Goal: Navigation & Orientation: Understand site structure

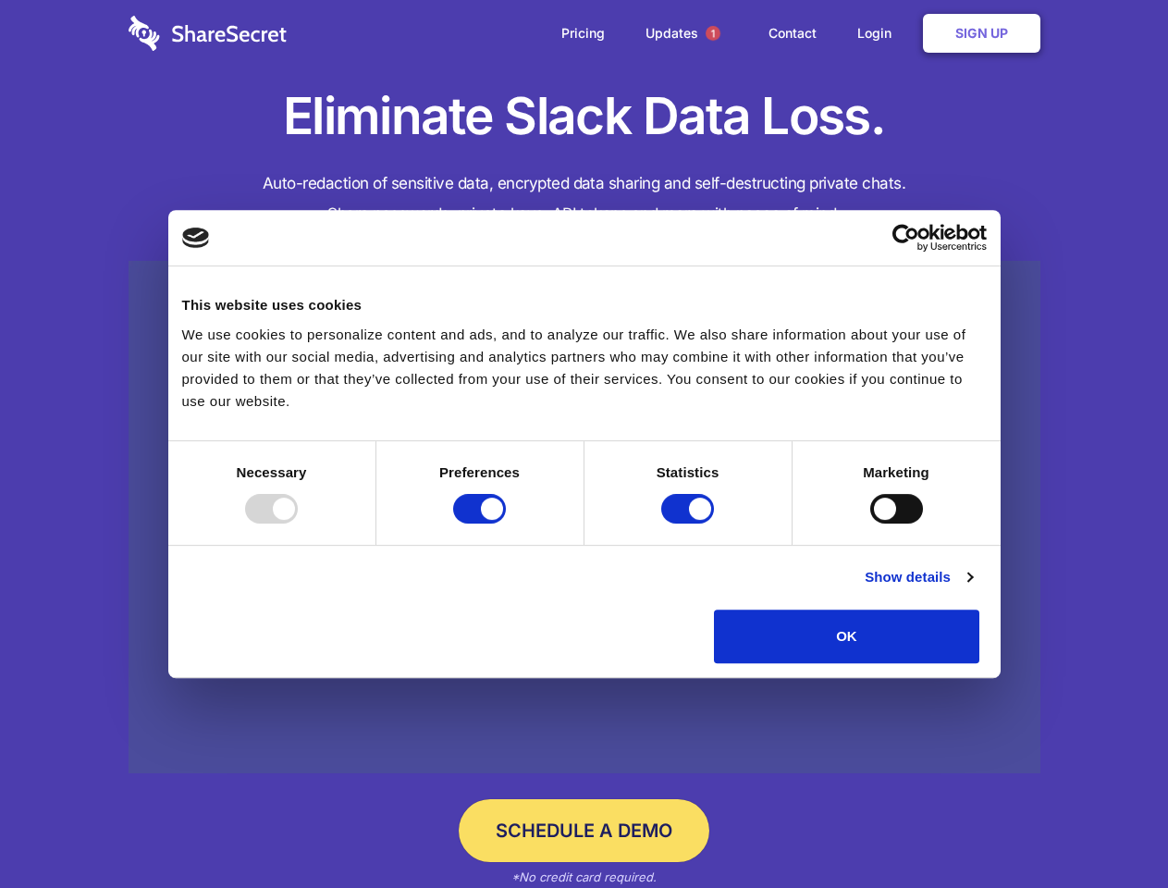
click at [298, 523] on div at bounding box center [271, 509] width 53 height 30
click at [506, 523] on input "Preferences" at bounding box center [479, 509] width 53 height 30
checkbox input "false"
click at [690, 523] on input "Statistics" at bounding box center [687, 509] width 53 height 30
checkbox input "false"
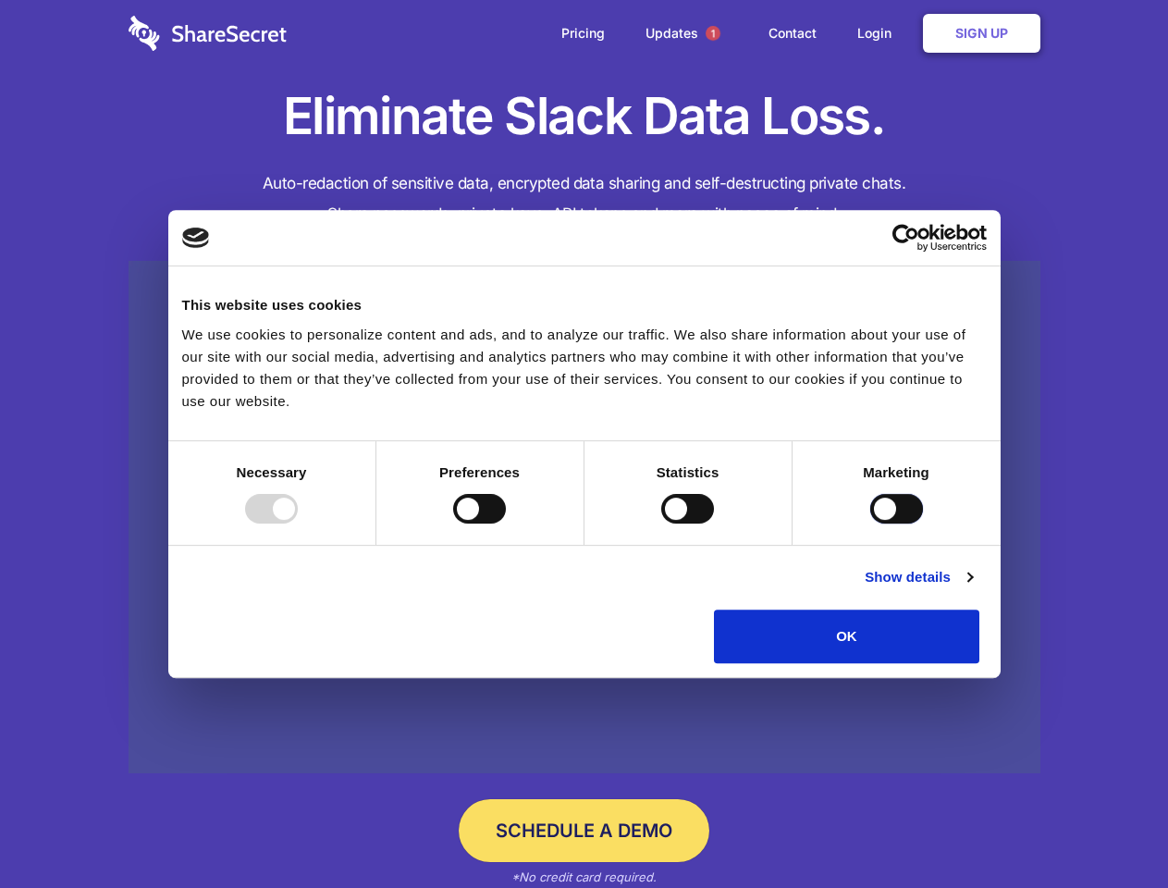
click at [870, 523] on input "Marketing" at bounding box center [896, 509] width 53 height 30
checkbox input "true"
